Goal: Task Accomplishment & Management: Manage account settings

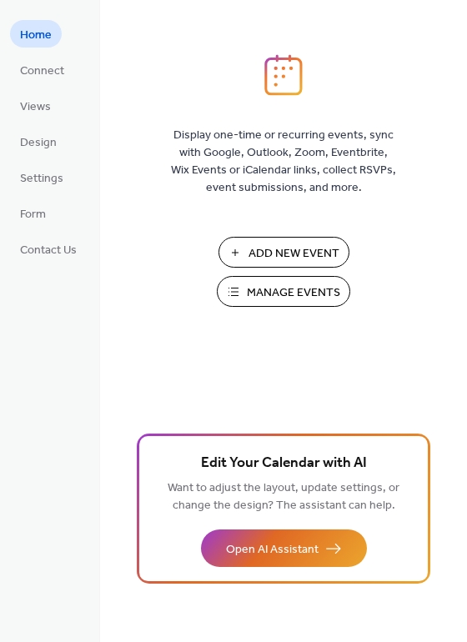
click at [301, 259] on span "Add New Event" at bounding box center [294, 254] width 91 height 18
click at [303, 292] on span "Manage Events" at bounding box center [293, 293] width 93 height 18
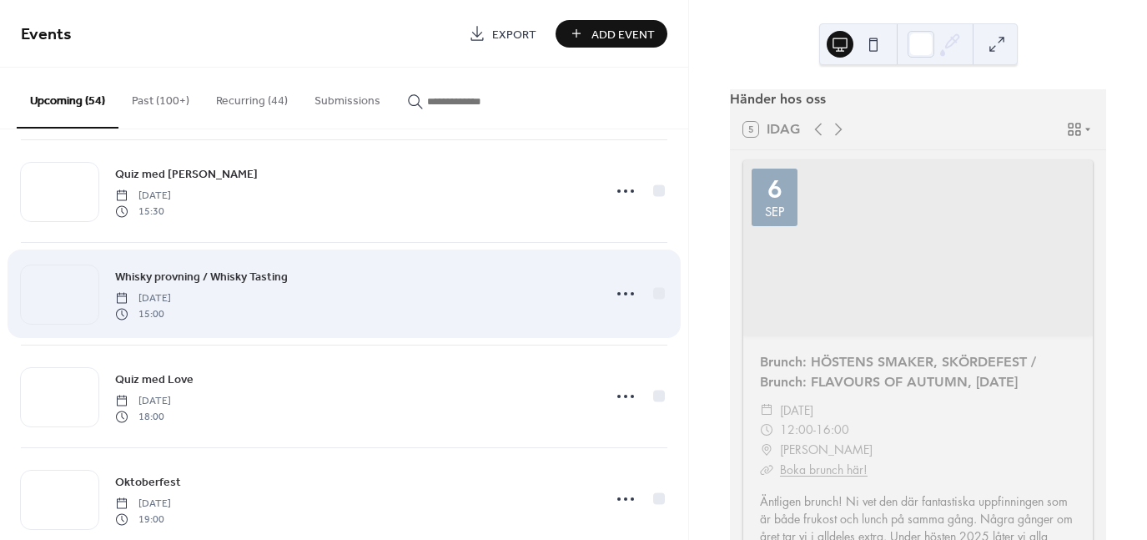
scroll to position [117, 0]
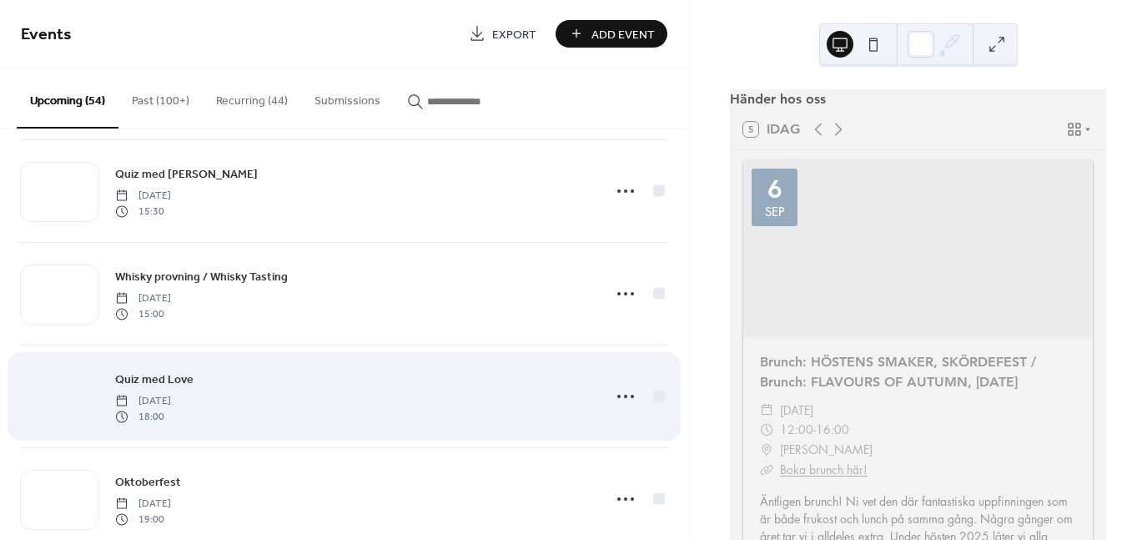
click at [69, 403] on div at bounding box center [60, 397] width 78 height 58
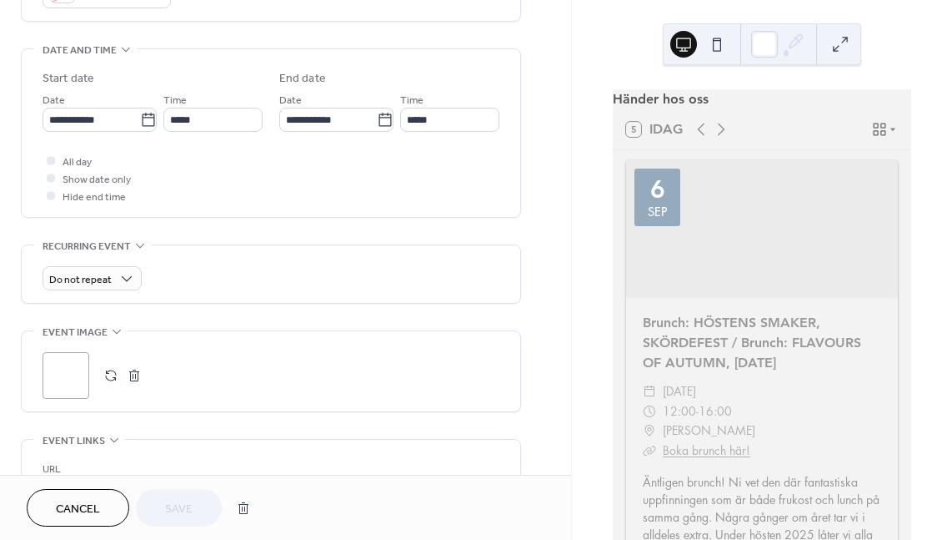
scroll to position [494, 0]
click at [66, 370] on div ";" at bounding box center [66, 376] width 47 height 47
